Goal: Find specific page/section: Find specific page/section

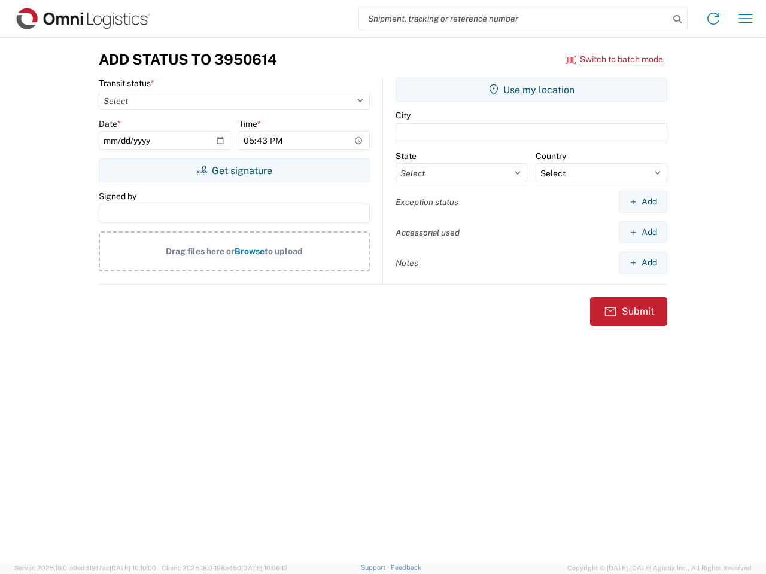
click at [514, 19] on input "search" at bounding box center [514, 18] width 310 height 23
click at [677, 19] on icon at bounding box center [677, 19] width 17 height 17
click at [713, 19] on icon at bounding box center [713, 18] width 19 height 19
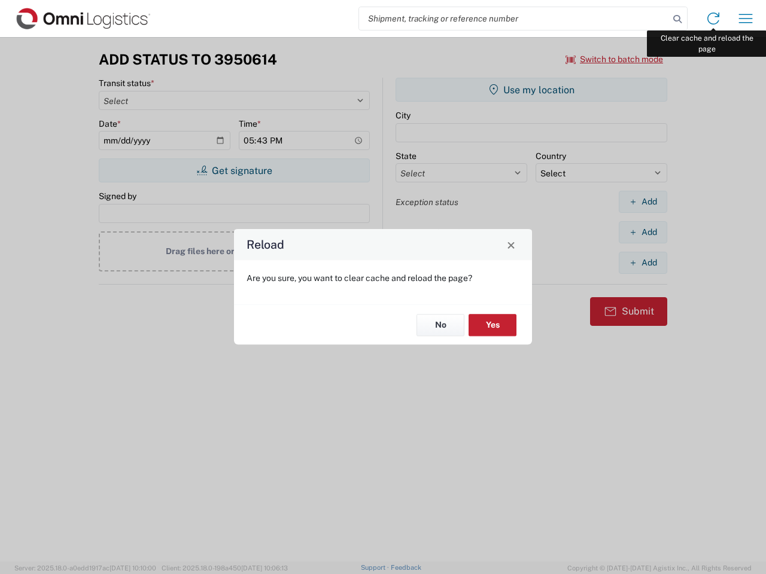
click at [746, 19] on div "Reload Are you sure, you want to clear cache and reload the page? No Yes" at bounding box center [383, 287] width 766 height 574
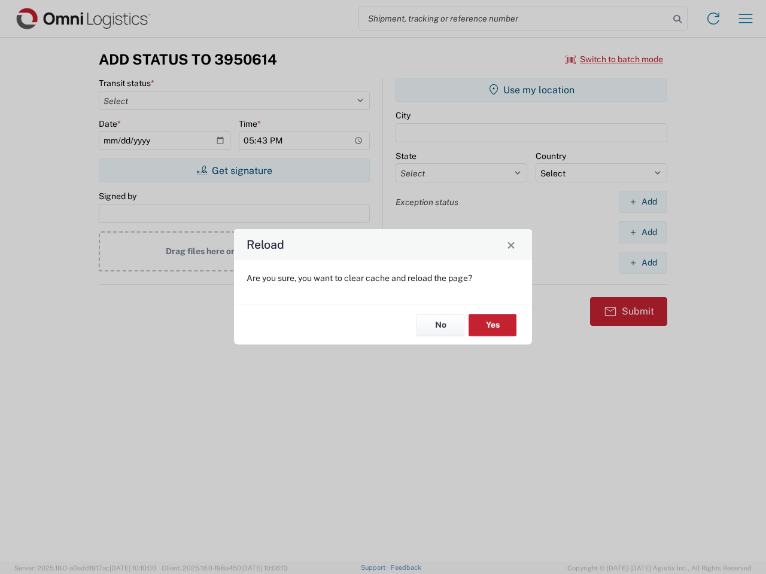
click at [615, 59] on div "Reload Are you sure, you want to clear cache and reload the page? No Yes" at bounding box center [383, 287] width 766 height 574
click at [234, 171] on div "Reload Are you sure, you want to clear cache and reload the page? No Yes" at bounding box center [383, 287] width 766 height 574
click at [531, 90] on div "Reload Are you sure, you want to clear cache and reload the page? No Yes" at bounding box center [383, 287] width 766 height 574
click at [643, 202] on div "Reload Are you sure, you want to clear cache and reload the page? No Yes" at bounding box center [383, 287] width 766 height 574
click at [643, 232] on div "Reload Are you sure, you want to clear cache and reload the page? No Yes" at bounding box center [383, 287] width 766 height 574
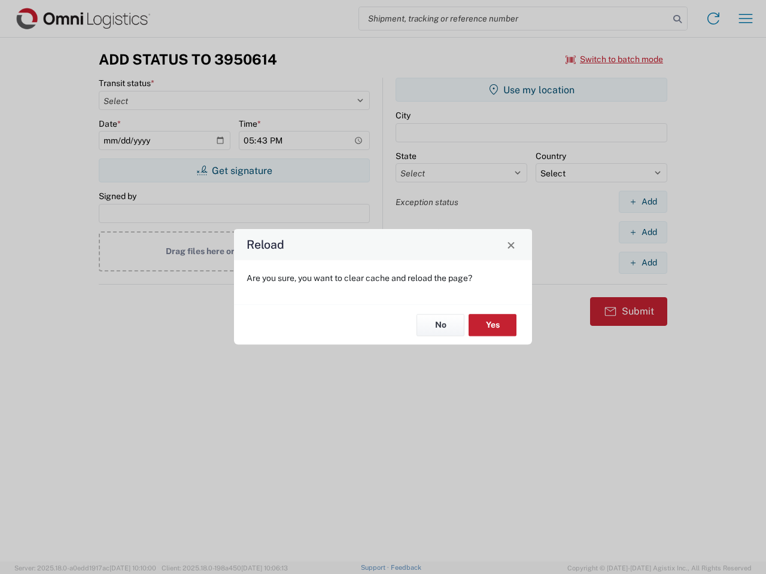
click at [643, 263] on div "Reload Are you sure, you want to clear cache and reload the page? No Yes" at bounding box center [383, 287] width 766 height 574
